Goal: Task Accomplishment & Management: Use online tool/utility

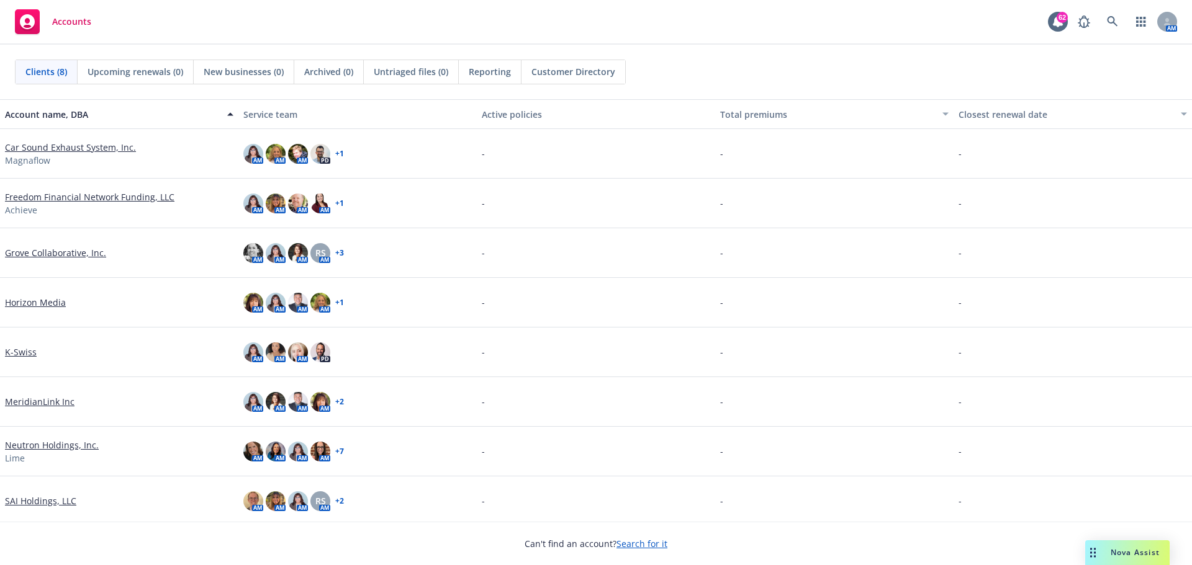
drag, startPoint x: 455, startPoint y: 0, endPoint x: 1134, endPoint y: 548, distance: 872.5
click at [1134, 548] on span "Nova Assist" at bounding box center [1134, 552] width 49 height 11
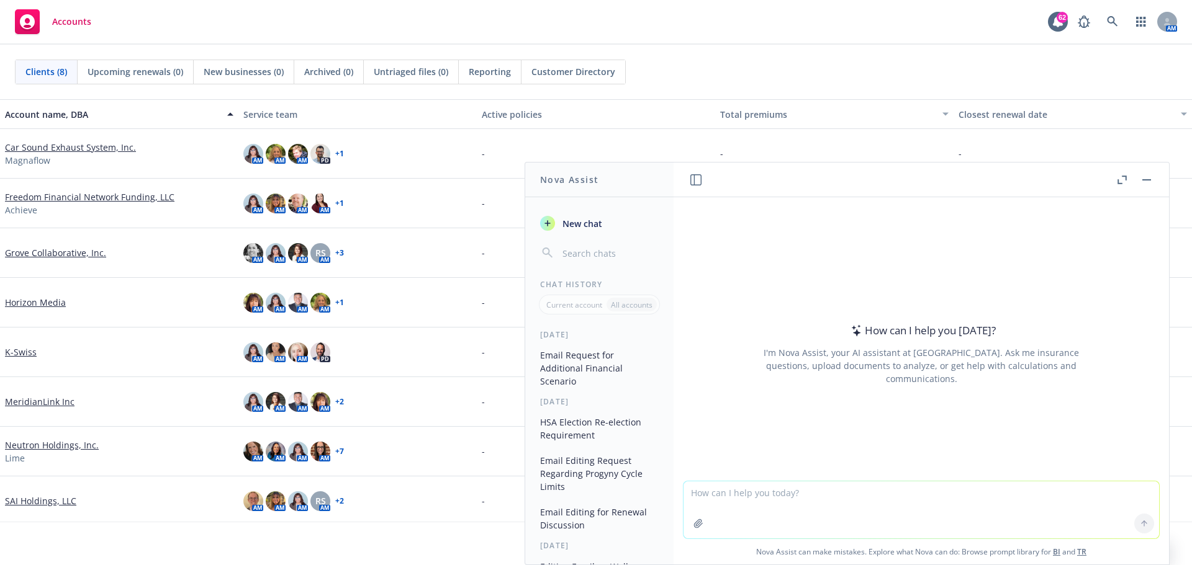
click at [704, 500] on textarea at bounding box center [920, 510] width 475 height 57
type textarea "Please edit email below"
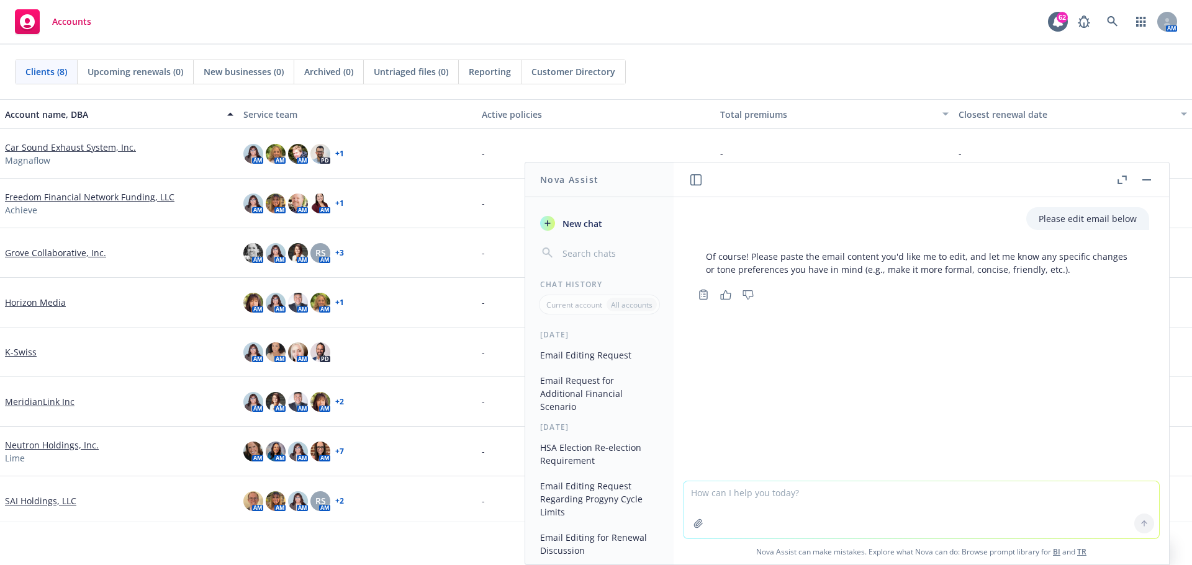
paste textarea "It appears this physician is billing for an medical exam and a therapy session …"
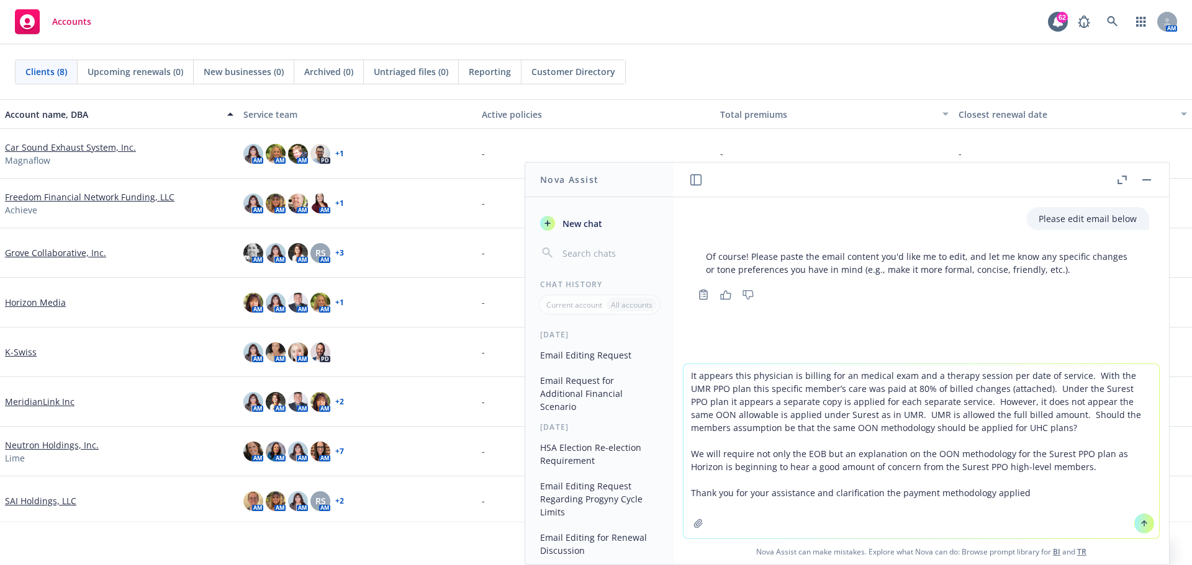
type textarea "It appears this physician is billing for an medical exam and a therapy session …"
click at [1139, 523] on icon at bounding box center [1143, 523] width 9 height 9
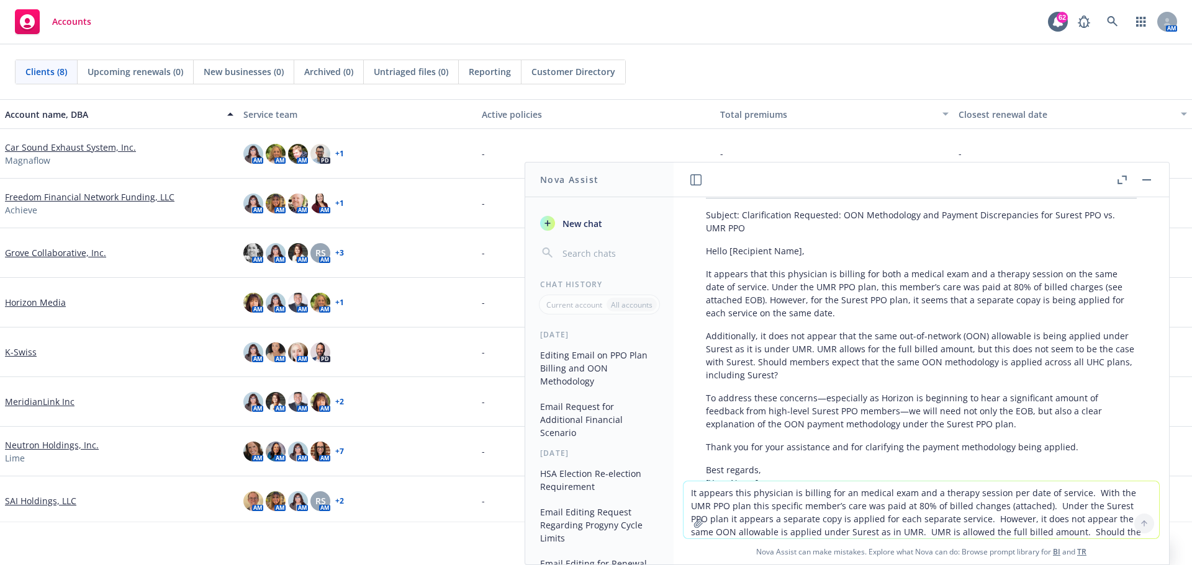
scroll to position [301, 0]
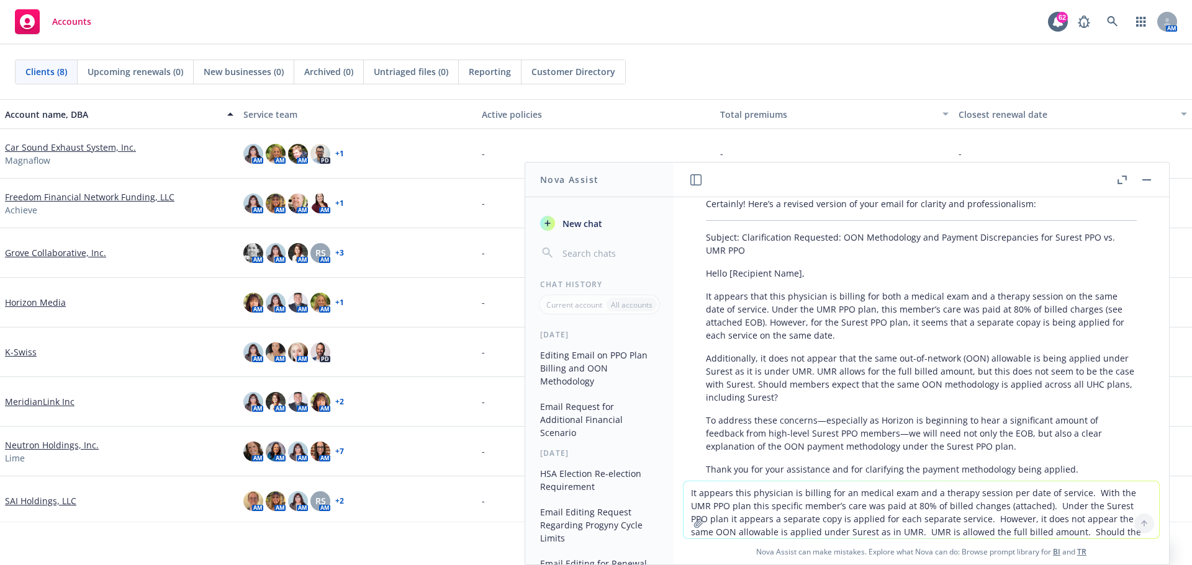
click at [706, 295] on p "It appears that this physician is billing for both a medical exam and a therapy…" at bounding box center [921, 316] width 431 height 52
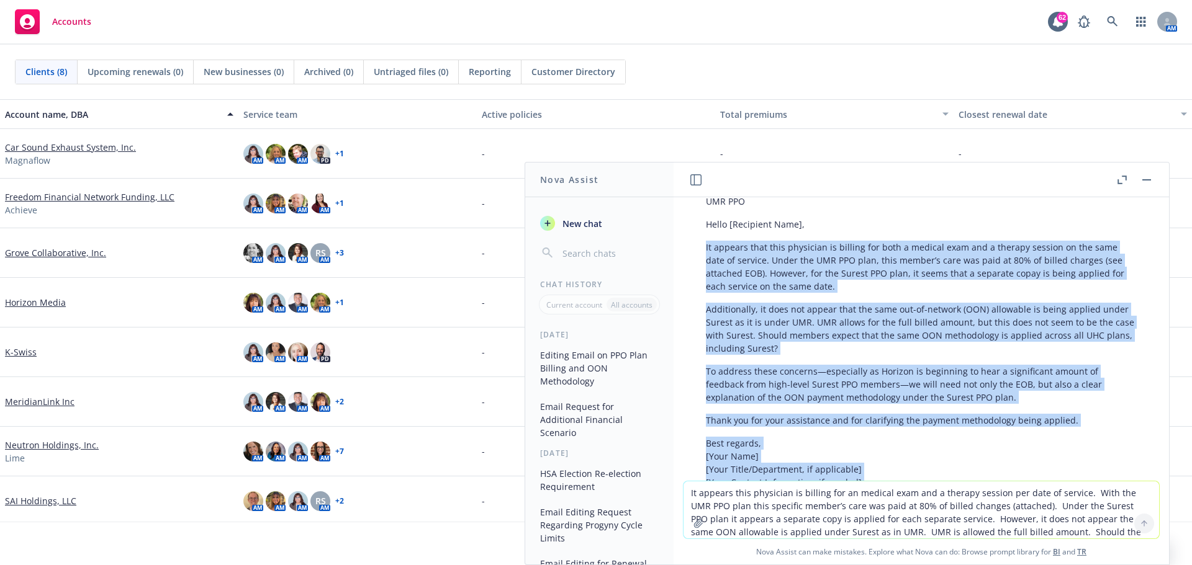
scroll to position [449, 0]
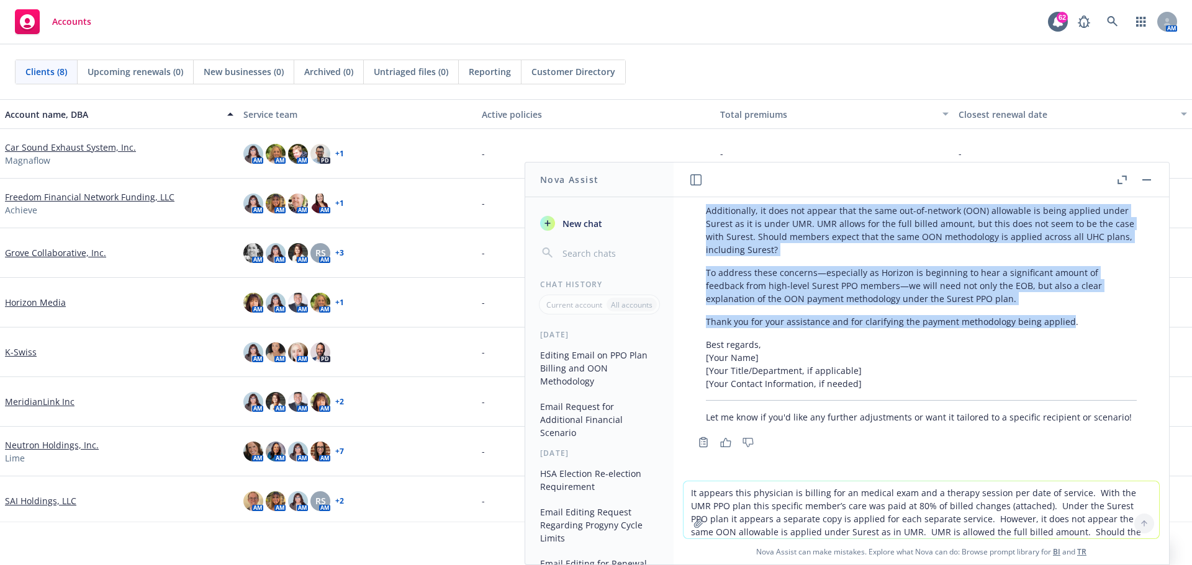
drag, startPoint x: 706, startPoint y: 295, endPoint x: 1062, endPoint y: 322, distance: 357.2
click at [1062, 322] on div "Certainly! Here’s a revised version of your email for clarity and professionali…" at bounding box center [921, 237] width 456 height 384
copy div "It appears that this physician is billing for both a medical exam and a therapy…"
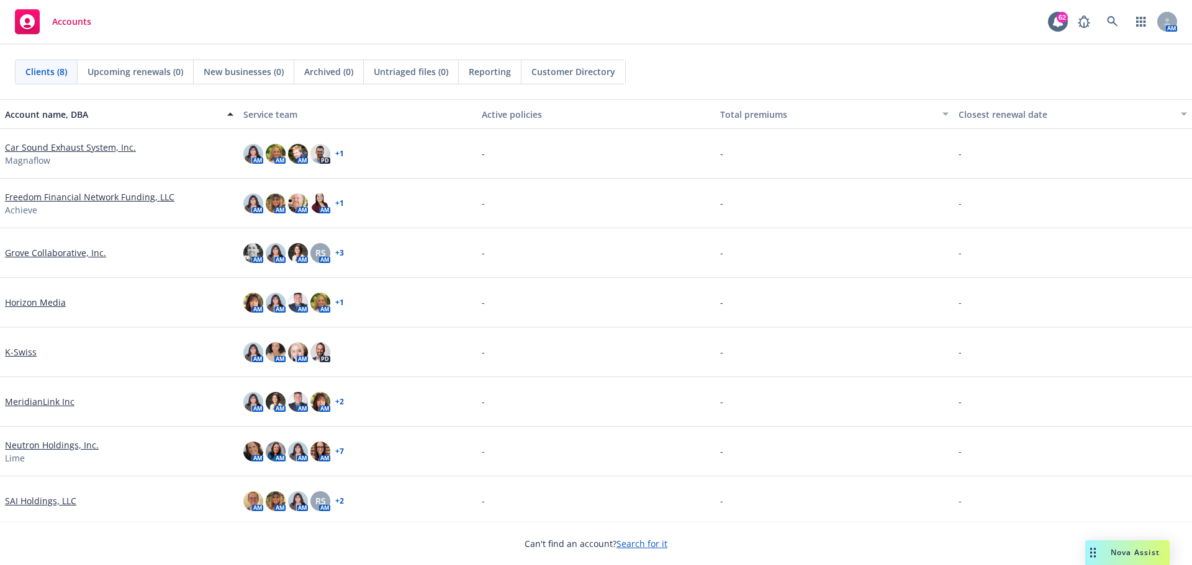
click at [1110, 549] on span "Nova Assist" at bounding box center [1134, 552] width 49 height 11
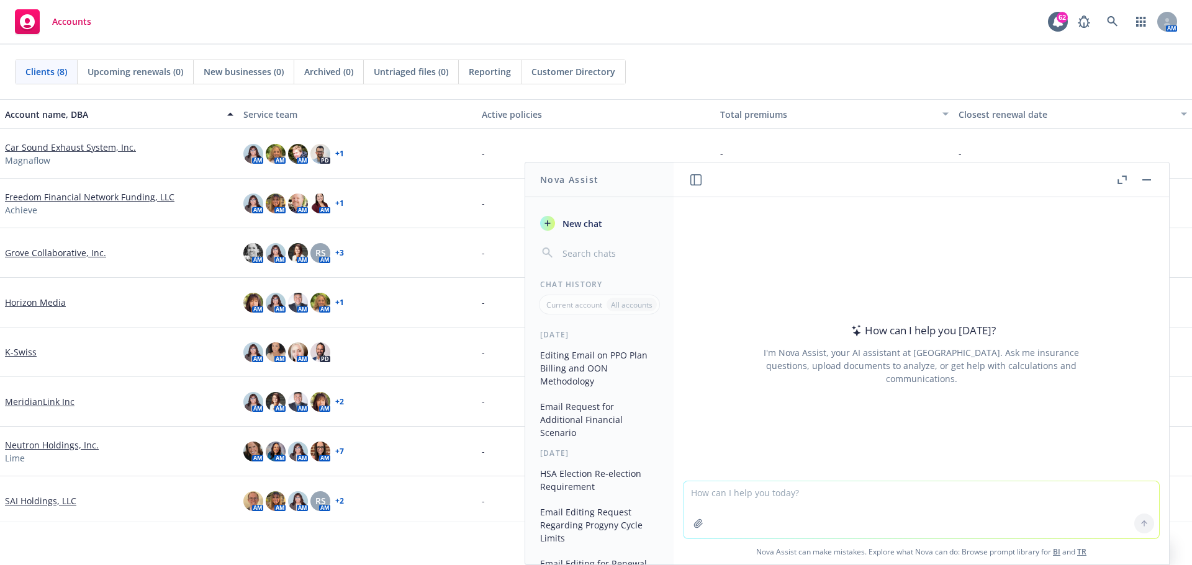
click at [776, 502] on textarea at bounding box center [920, 510] width 475 height 57
type textarea "please provide a professional edit below."
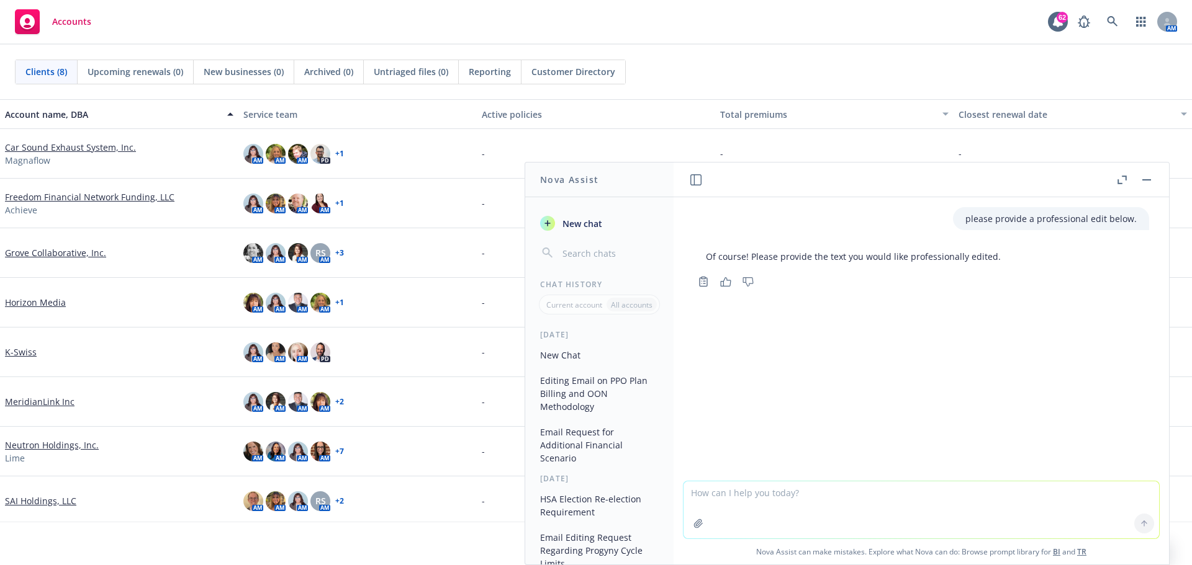
click at [723, 495] on textarea at bounding box center [920, 510] width 475 height 57
paste textarea "As I have advised, [PERSON_NAME]’s Executive Committee has approve the changed …"
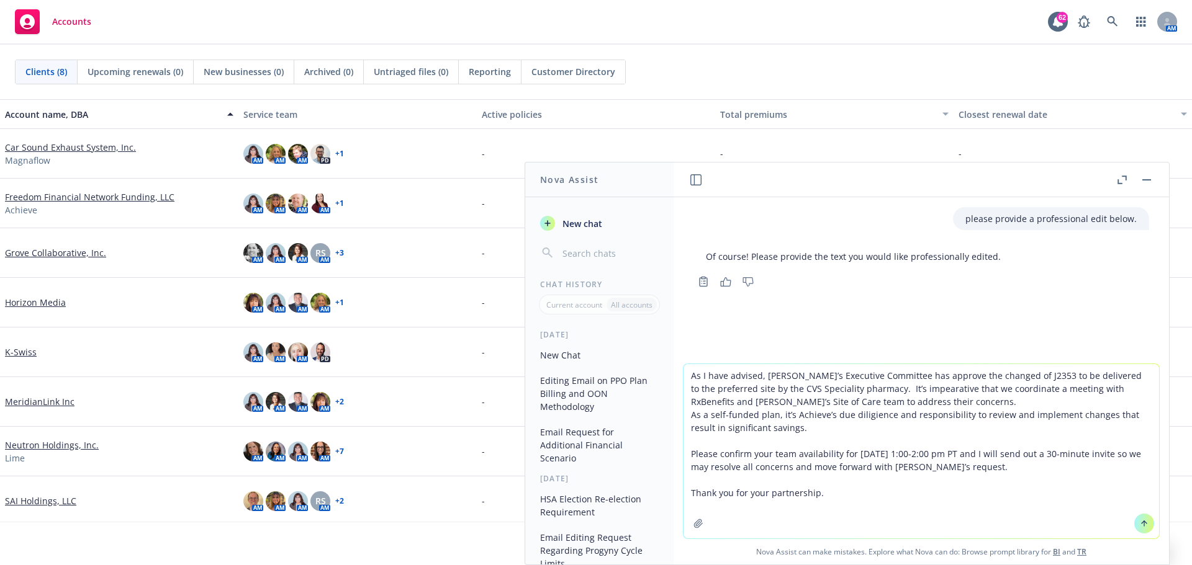
type textarea "As I have advised, [PERSON_NAME]’s Executive Committee has approve the changed …"
click at [1141, 522] on icon at bounding box center [1143, 523] width 9 height 9
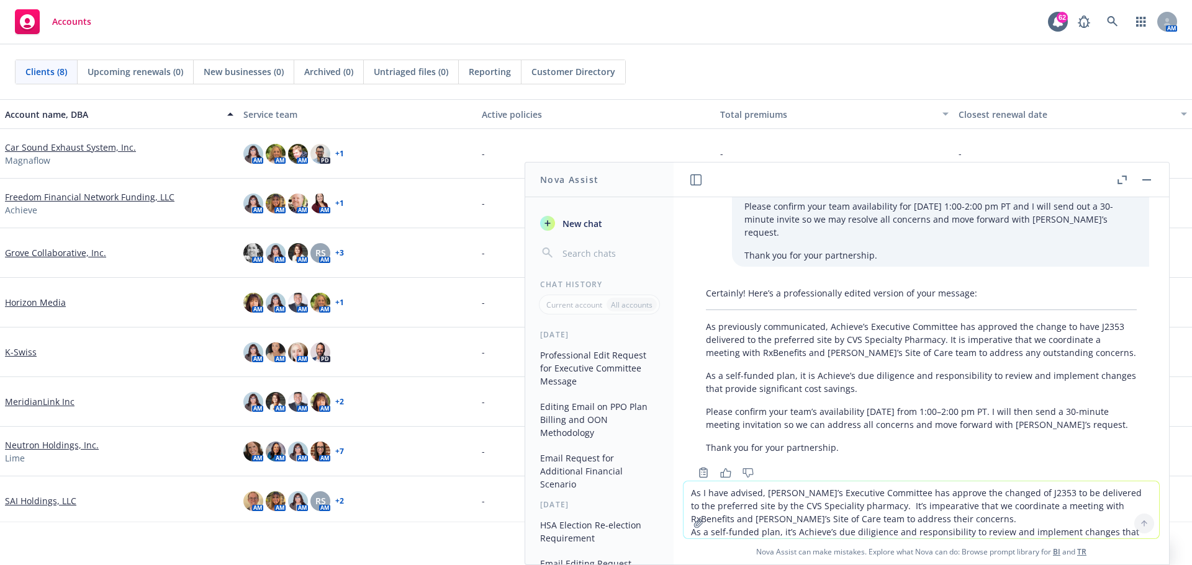
scroll to position [203, 0]
click at [909, 372] on div "Certainly! Here’s a professionally edited version of your message: As previousl…" at bounding box center [921, 365] width 456 height 177
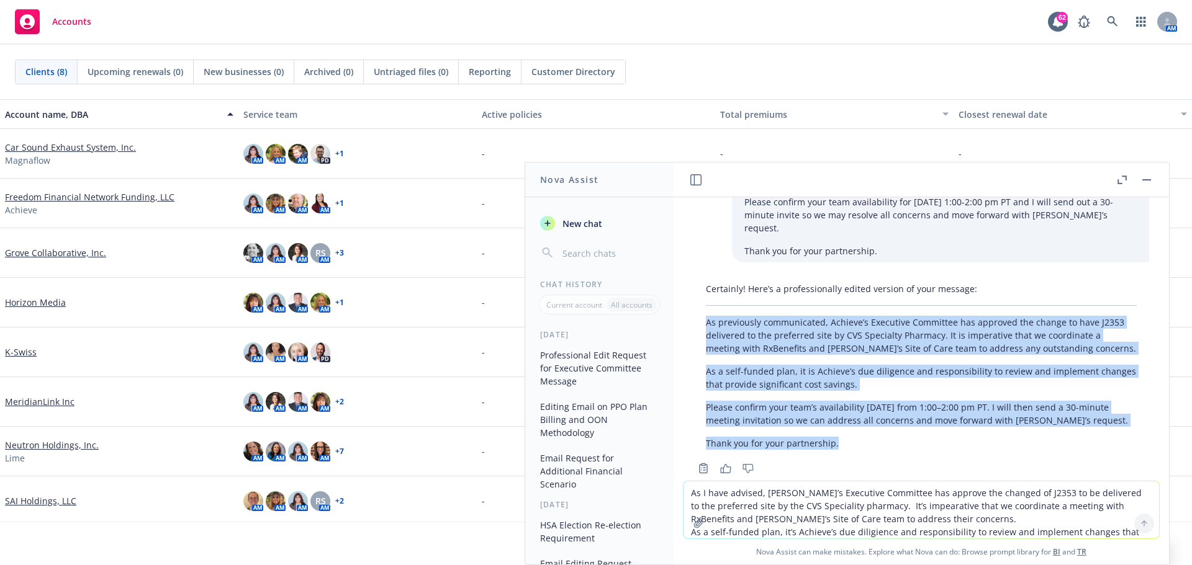
drag, startPoint x: 707, startPoint y: 296, endPoint x: 899, endPoint y: 391, distance: 214.5
click at [901, 416] on div "Certainly! Here’s a professionally edited version of your message: As previousl…" at bounding box center [921, 365] width 456 height 177
copy div "As previously communicated, Achieve’s Executive Committee has approved the chan…"
